Goal: Check status: Check status

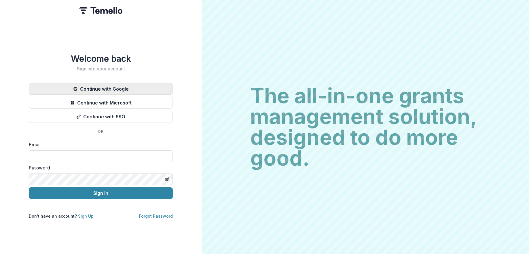
click at [112, 85] on button "Continue with Google" at bounding box center [101, 89] width 144 height 12
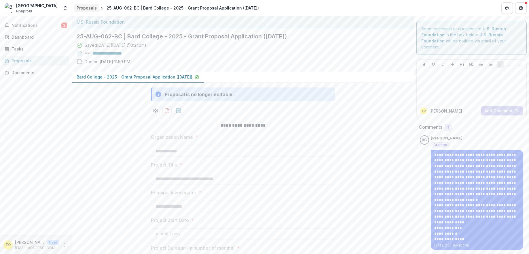
click at [86, 8] on div "Proposals" at bounding box center [87, 8] width 20 height 6
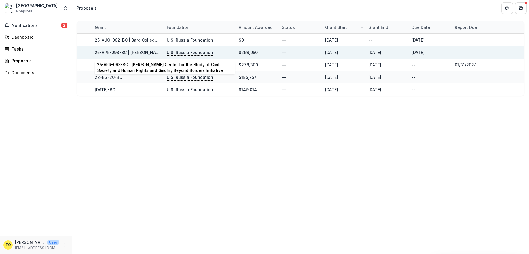
click at [136, 53] on link "25-APR-093-BC | [PERSON_NAME] Center for the Study of Civil Society and Human R…" at bounding box center [223, 52] width 257 height 5
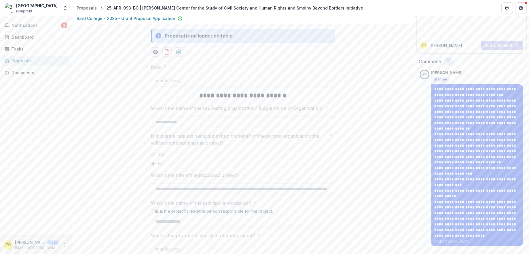
scroll to position [80, 0]
